Goal: Find specific page/section: Find specific page/section

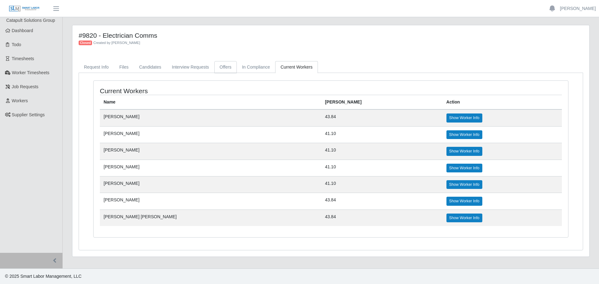
click at [225, 66] on link "Offers" at bounding box center [225, 67] width 22 height 12
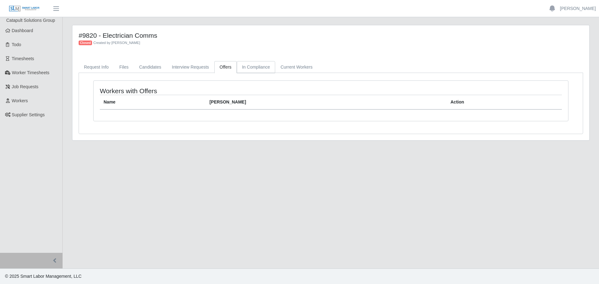
click at [263, 65] on link "In Compliance" at bounding box center [256, 67] width 39 height 12
click at [157, 66] on link "Candidates" at bounding box center [150, 67] width 33 height 12
click at [29, 104] on link "Workers" at bounding box center [31, 101] width 62 height 14
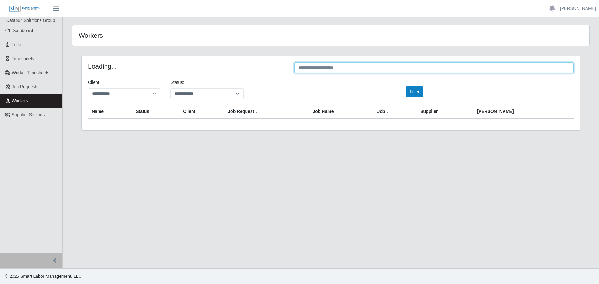
click at [338, 64] on input "text" at bounding box center [433, 67] width 279 height 11
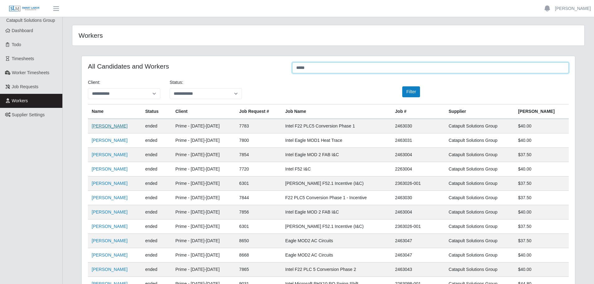
type input "*****"
click at [125, 127] on link "[PERSON_NAME]" at bounding box center [110, 126] width 36 height 5
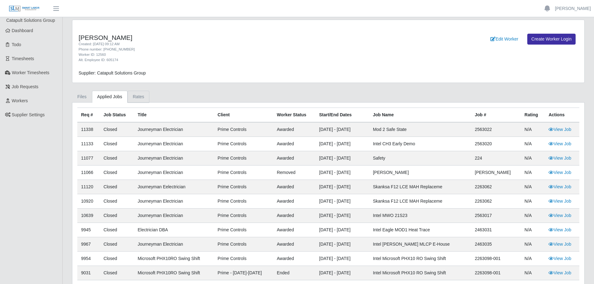
click at [132, 95] on link "Rates" at bounding box center [139, 97] width 22 height 12
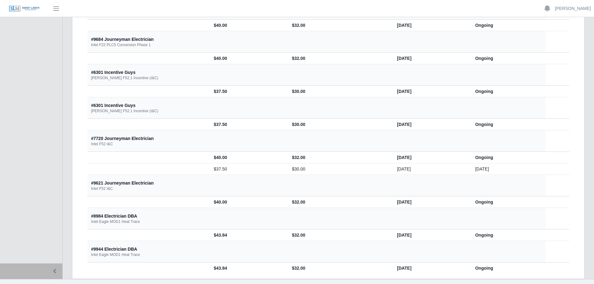
scroll to position [876, 0]
